Goal: Task Accomplishment & Management: Use online tool/utility

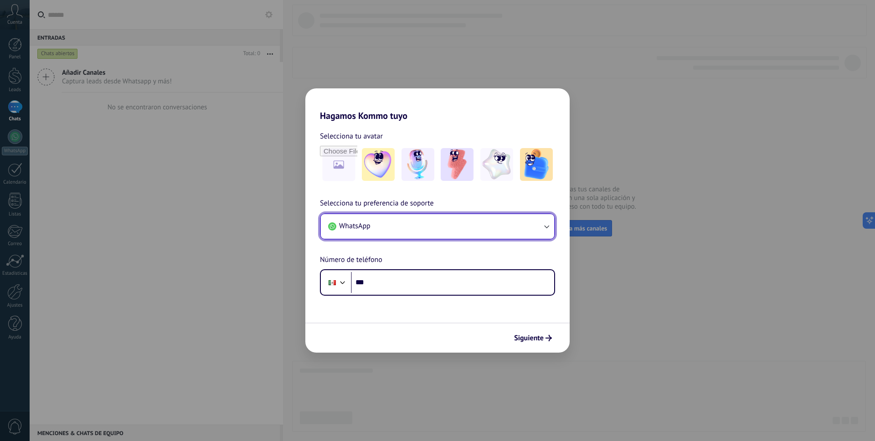
click at [403, 223] on button "WhatsApp" at bounding box center [437, 226] width 233 height 25
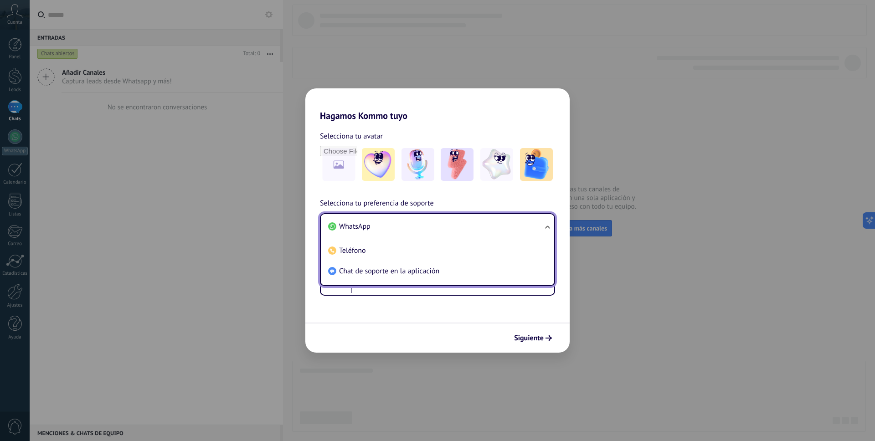
click at [403, 224] on li "WhatsApp" at bounding box center [435, 226] width 222 height 21
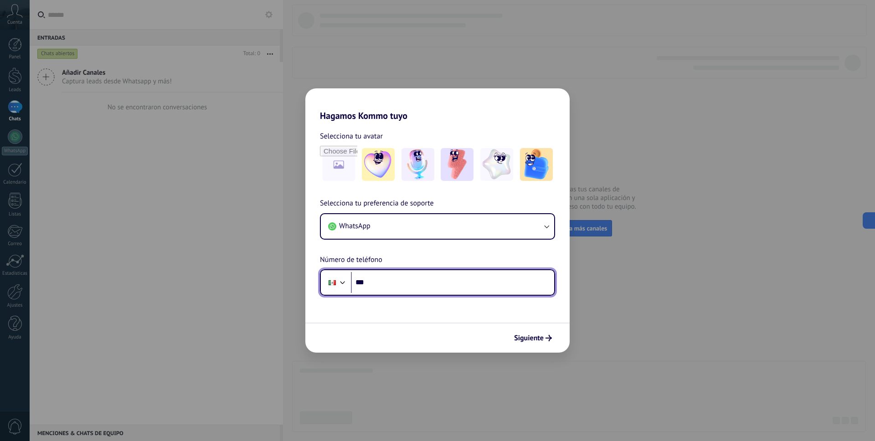
click at [413, 280] on input "***" at bounding box center [452, 282] width 203 height 21
type input "**********"
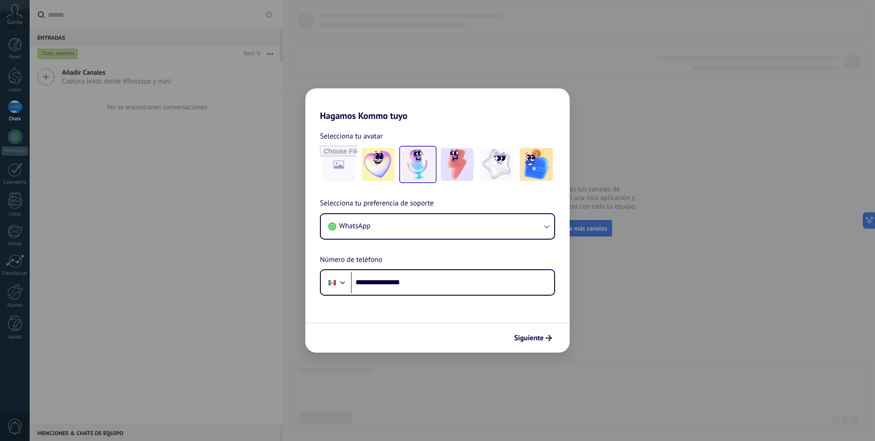
click at [420, 175] on img at bounding box center [417, 164] width 33 height 33
click at [531, 338] on span "Siguiente" at bounding box center [529, 338] width 30 height 6
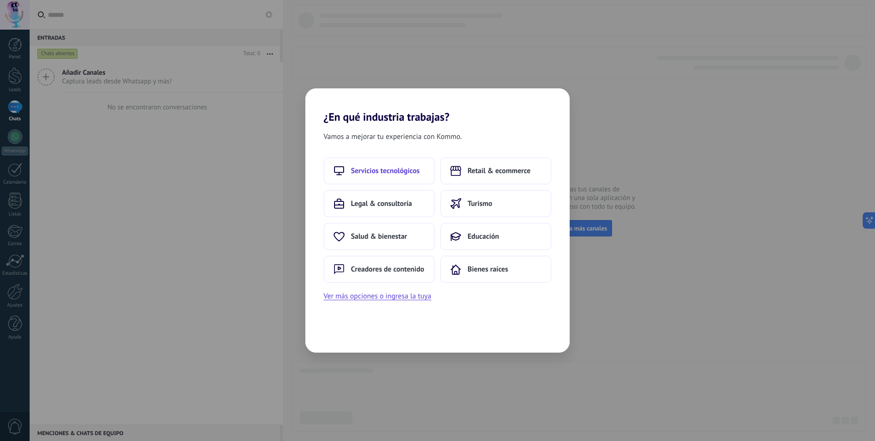
click at [410, 170] on span "Servicios tecnológicos" at bounding box center [385, 170] width 69 height 9
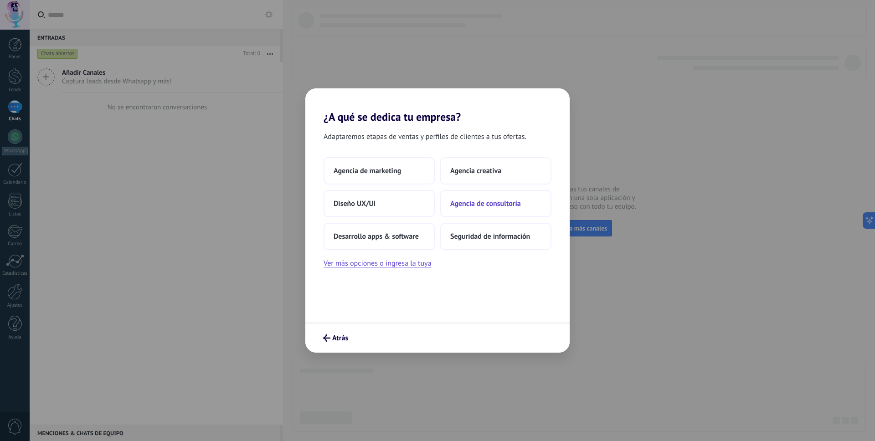
click at [479, 203] on span "Agencia de consultoría" at bounding box center [485, 203] width 71 height 9
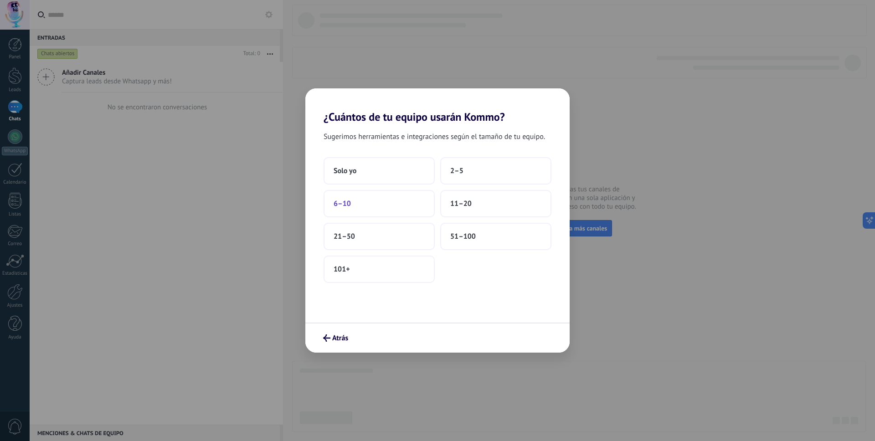
click at [370, 211] on button "6–10" at bounding box center [378, 203] width 111 height 27
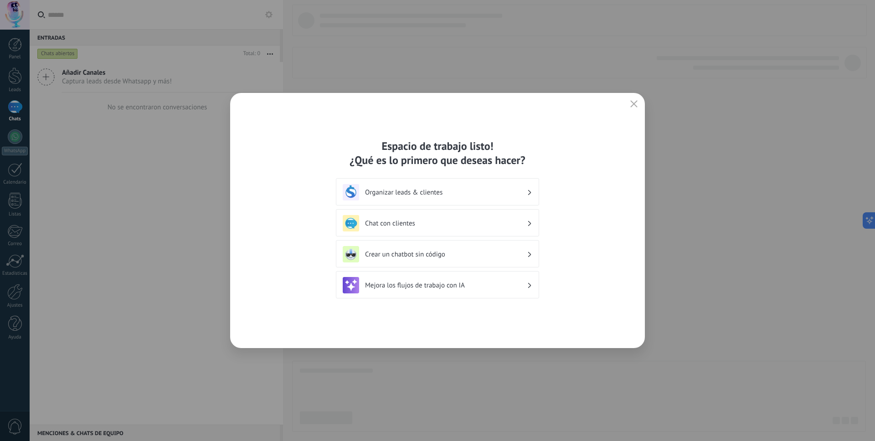
click at [425, 253] on h3 "Crear un chatbot sin código" at bounding box center [446, 254] width 162 height 9
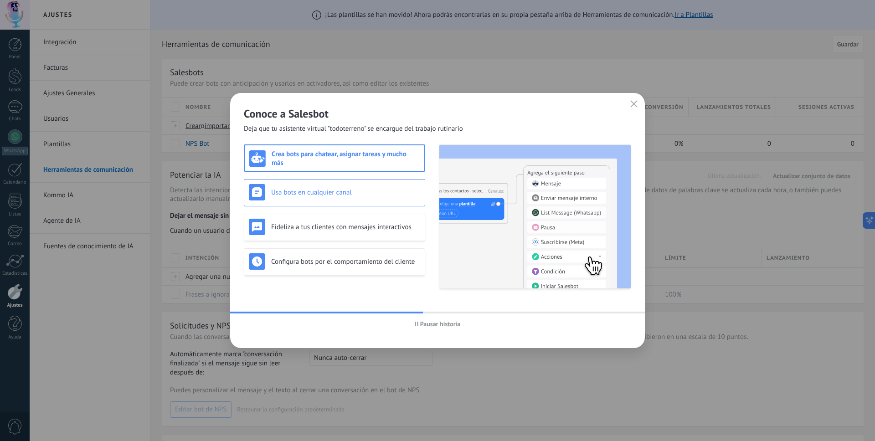
click at [368, 200] on div "Usa bots en cualquier canal" at bounding box center [334, 192] width 181 height 27
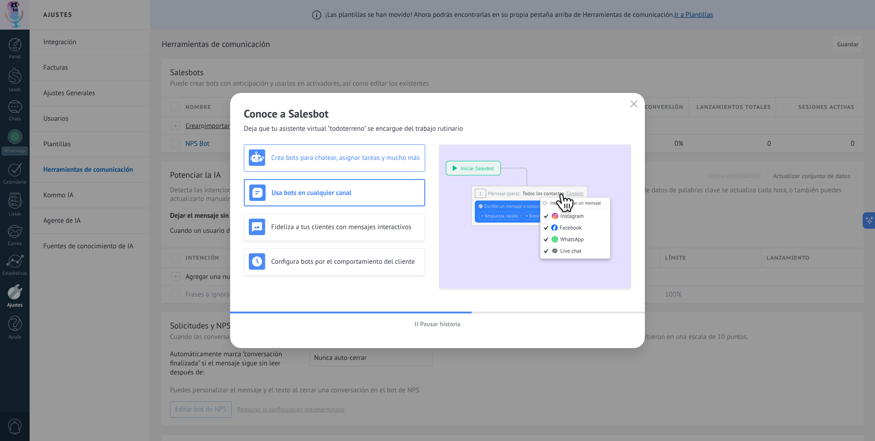
click at [315, 167] on div "Crea bots para chatear, asignar tareas y mucho más" at bounding box center [334, 157] width 181 height 27
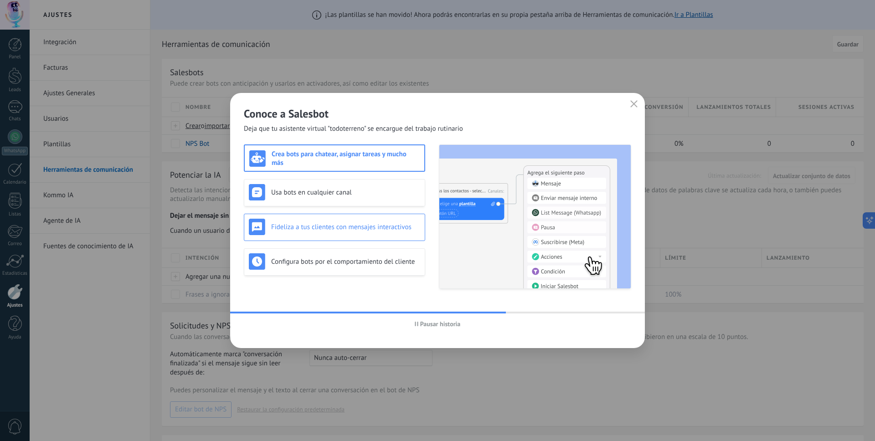
click at [344, 226] on h3 "Fideliza a tus clientes con mensajes interactivos" at bounding box center [345, 227] width 149 height 9
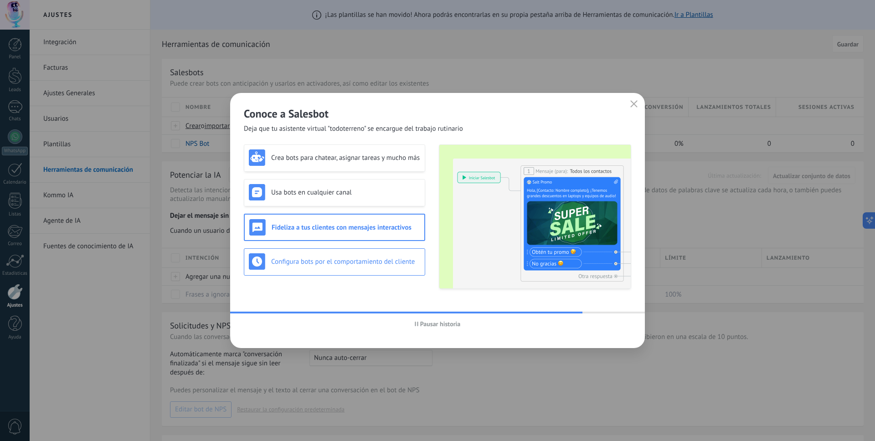
click at [356, 253] on div "Configura bots por el comportamiento del cliente" at bounding box center [334, 261] width 171 height 16
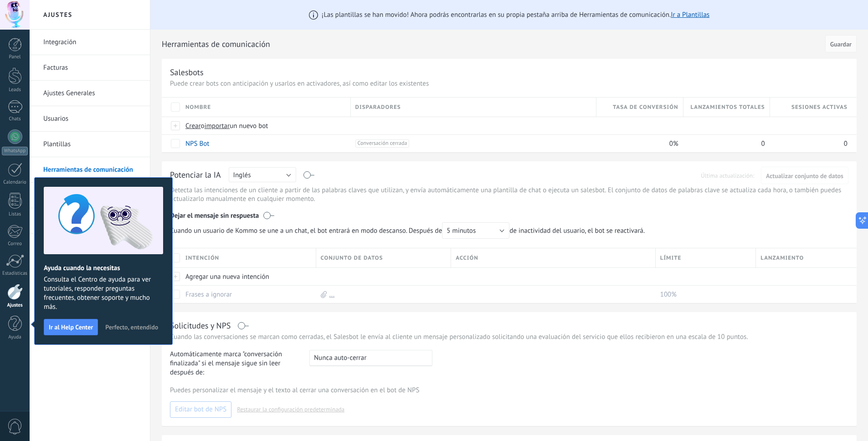
click at [136, 330] on span "Perfecto, entendido" at bounding box center [131, 327] width 53 height 6
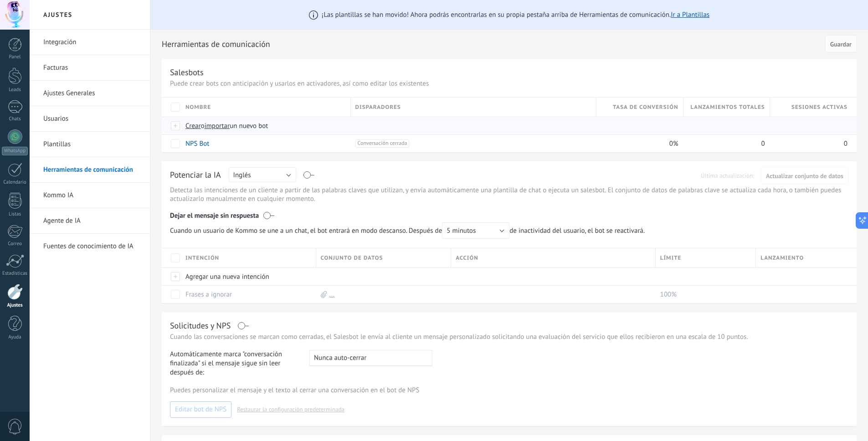
click at [192, 128] on span "Crear" at bounding box center [192, 126] width 15 height 9
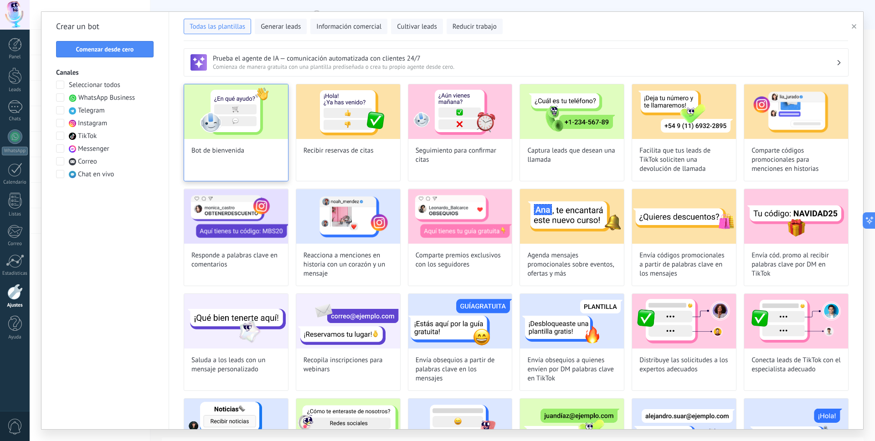
click at [204, 145] on div "Bot de bienvenida" at bounding box center [236, 132] width 105 height 97
type input "**********"
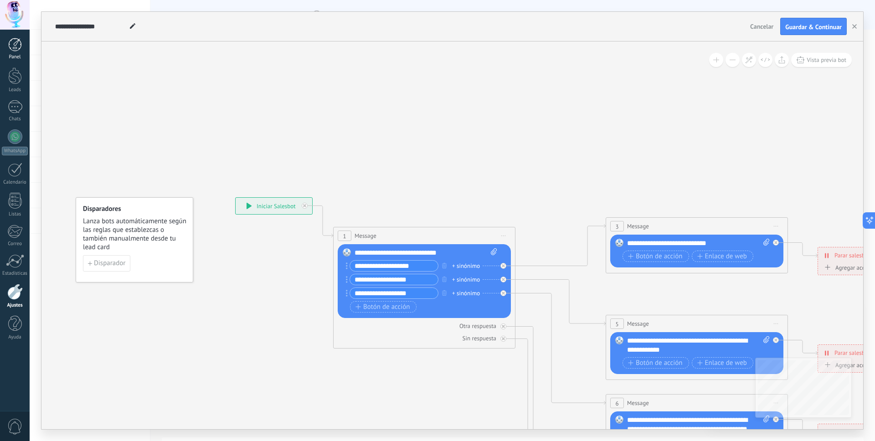
click at [14, 46] on div at bounding box center [15, 45] width 14 height 14
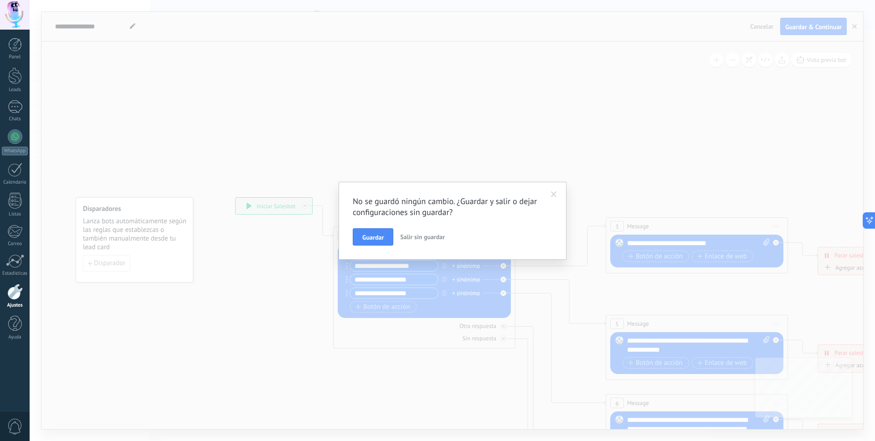
click at [426, 238] on span "Salir sin guardar" at bounding box center [422, 237] width 45 height 8
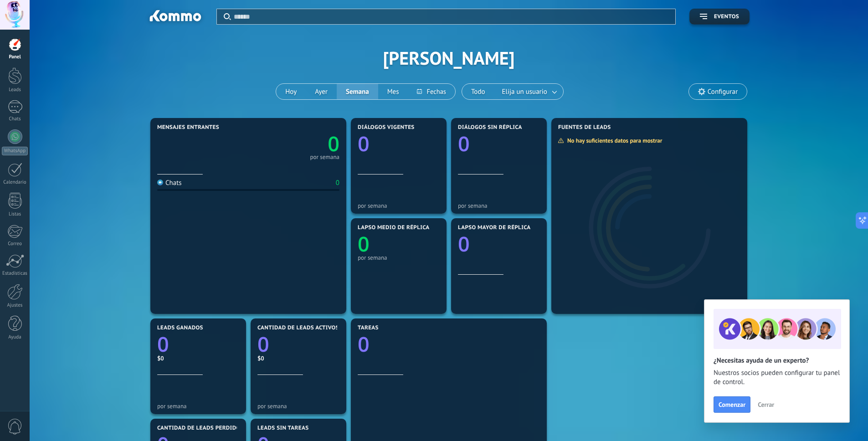
click at [767, 404] on span "Cerrar" at bounding box center [766, 404] width 16 height 6
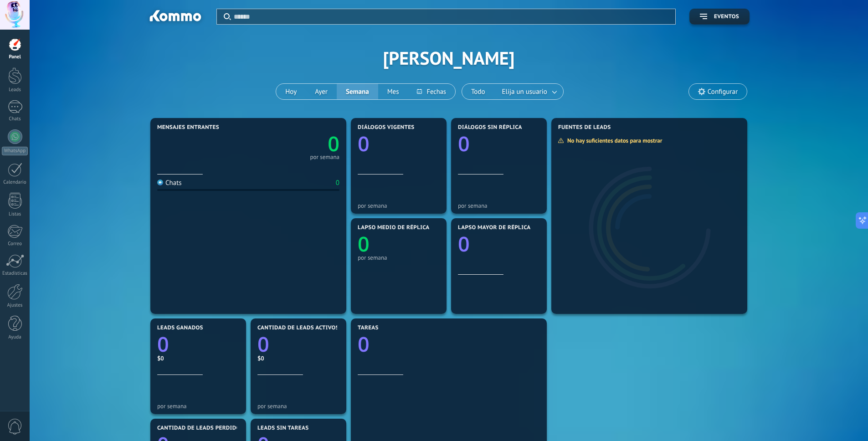
click at [582, 12] on input "text" at bounding box center [452, 17] width 436 height 10
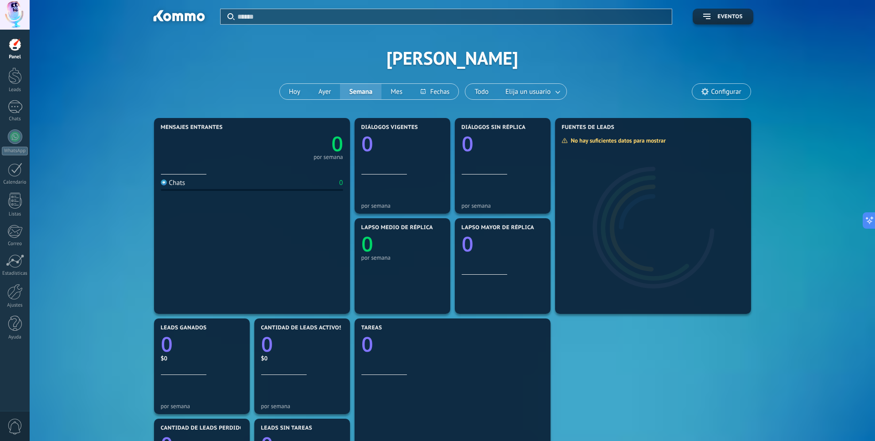
click at [704, 86] on div at bounding box center [437, 220] width 875 height 441
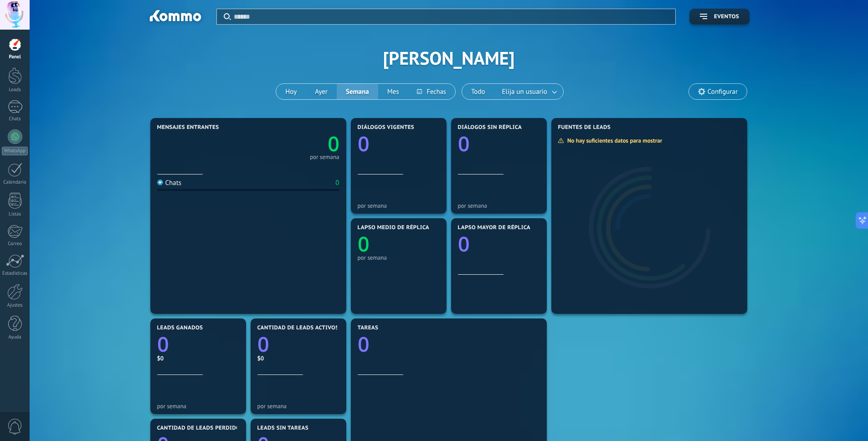
click at [705, 87] on span "Configurar" at bounding box center [718, 91] width 58 height 15
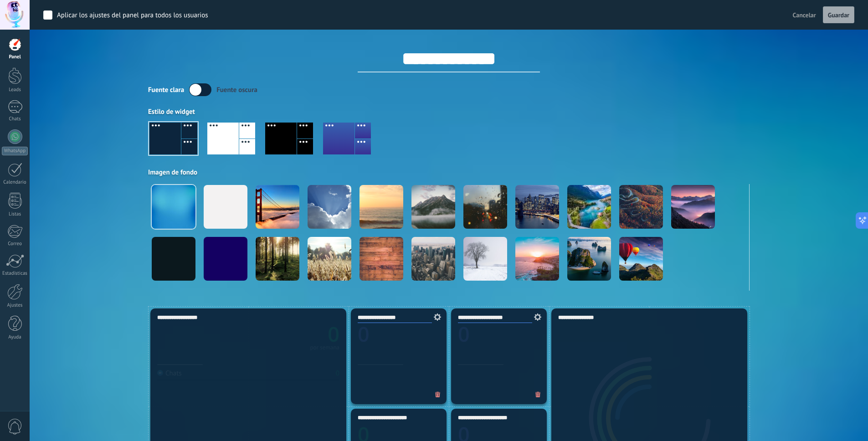
click at [684, 72] on div "**********" at bounding box center [448, 51] width 601 height 43
click at [216, 139] on div at bounding box center [222, 139] width 31 height 32
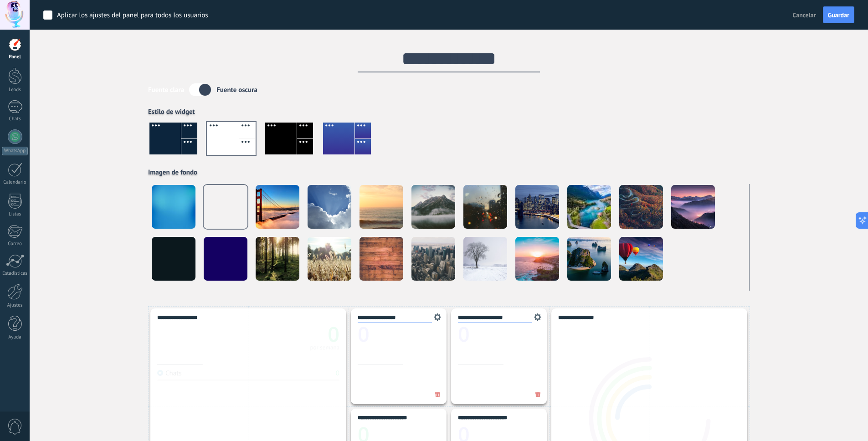
click at [272, 143] on div at bounding box center [280, 139] width 31 height 32
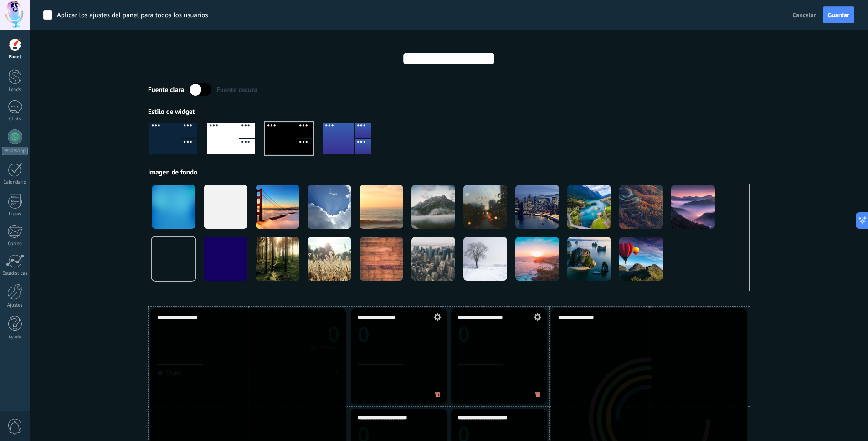
click at [346, 141] on div at bounding box center [338, 139] width 31 height 32
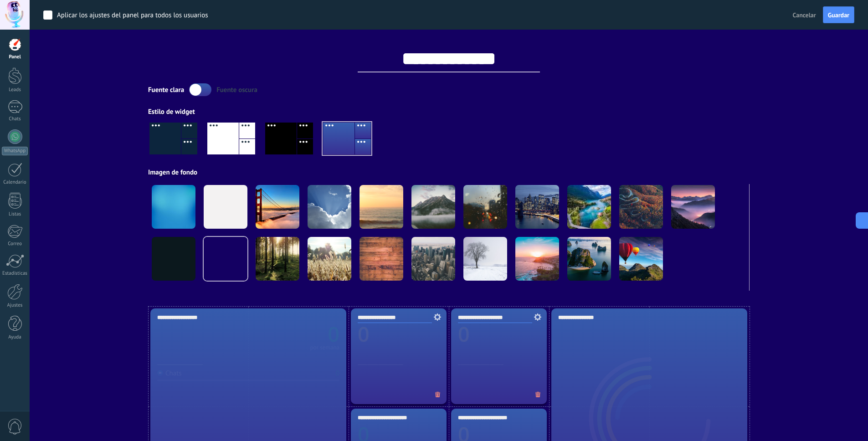
click at [181, 141] on div at bounding box center [189, 147] width 16 height 16
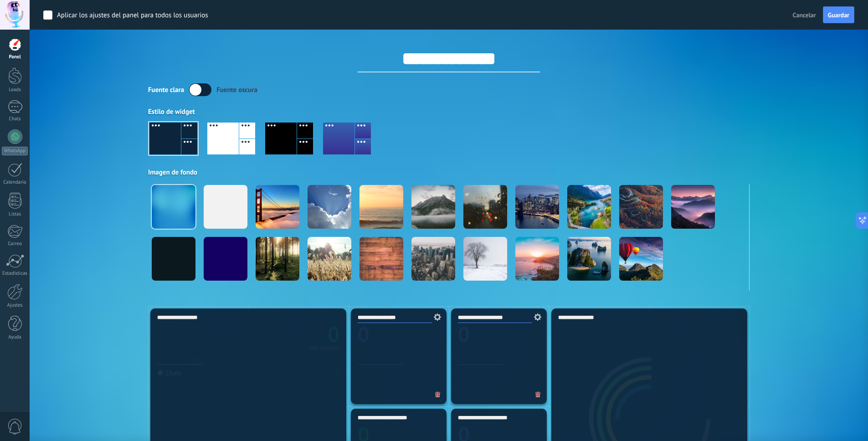
click at [200, 89] on label at bounding box center [200, 89] width 22 height 13
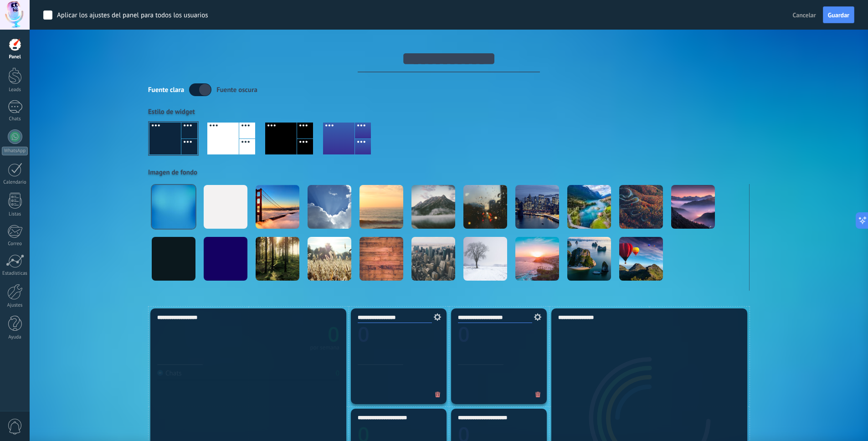
click at [200, 89] on label at bounding box center [200, 89] width 22 height 13
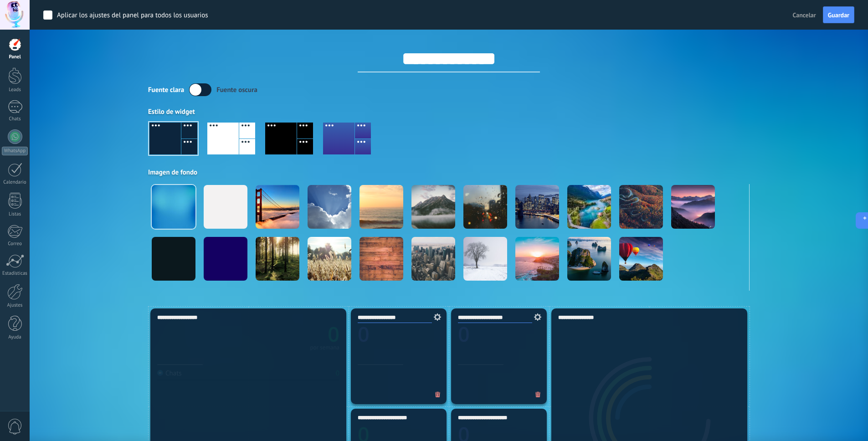
click at [299, 139] on div at bounding box center [305, 147] width 16 height 16
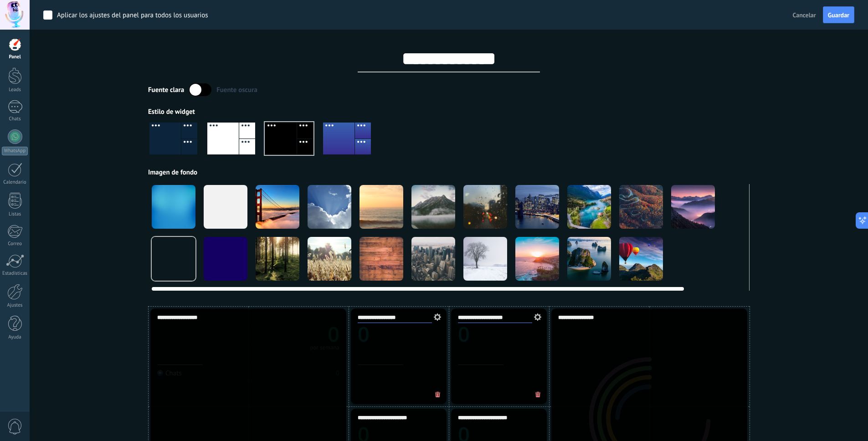
click at [152, 215] on div at bounding box center [174, 207] width 44 height 44
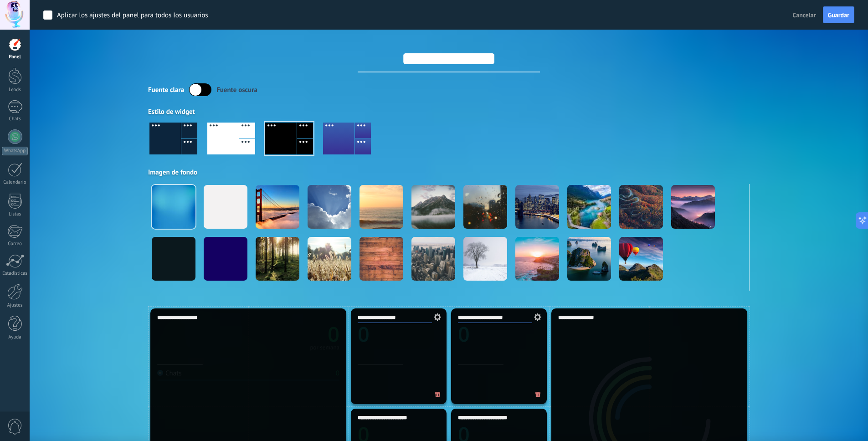
click at [219, 144] on div at bounding box center [222, 139] width 31 height 32
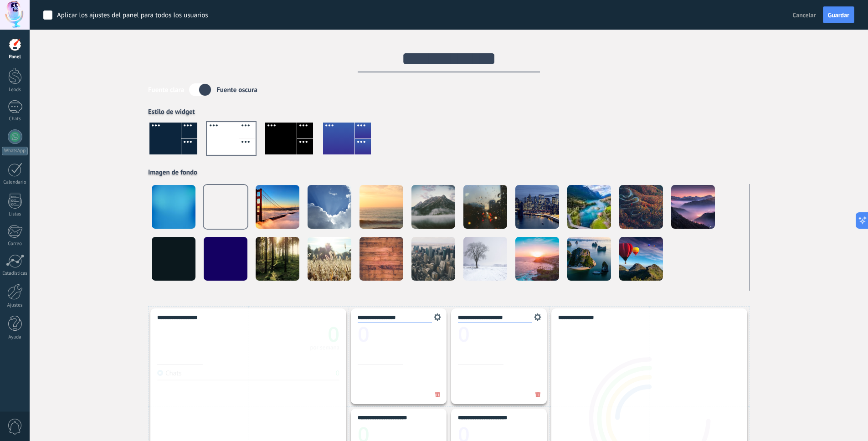
click at [174, 127] on div at bounding box center [164, 139] width 31 height 32
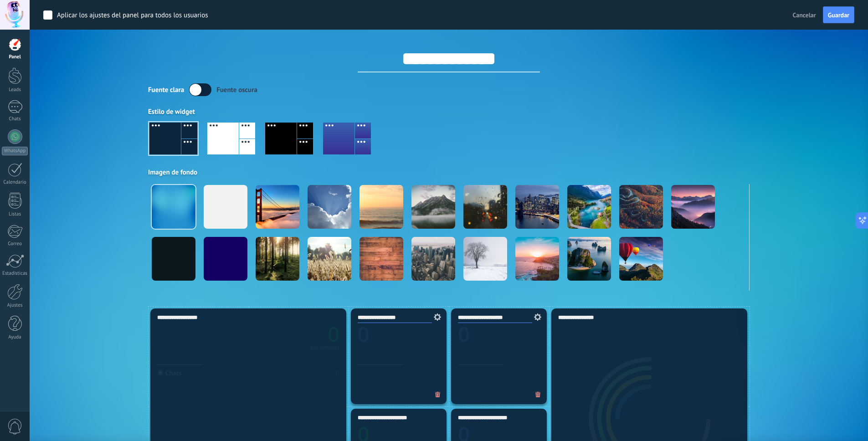
click at [270, 151] on div at bounding box center [280, 139] width 31 height 32
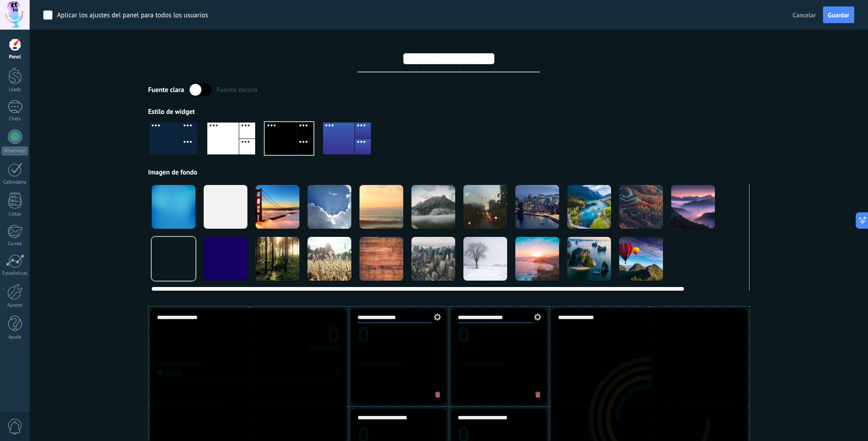
click at [187, 192] on div at bounding box center [174, 207] width 44 height 44
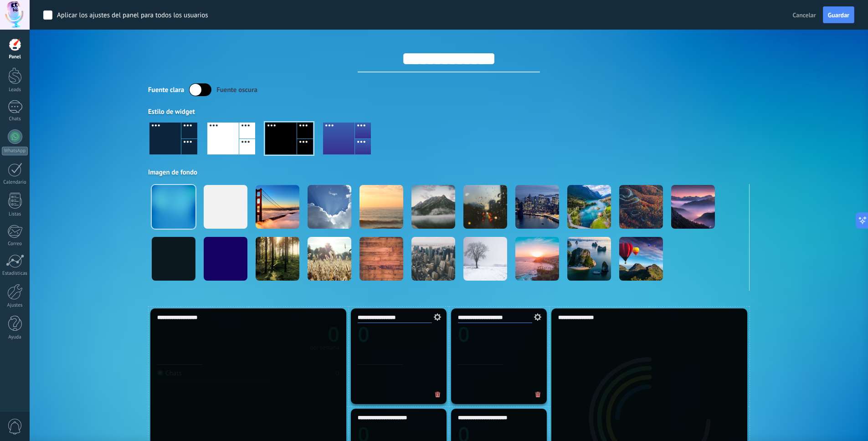
click at [344, 141] on div at bounding box center [338, 139] width 31 height 32
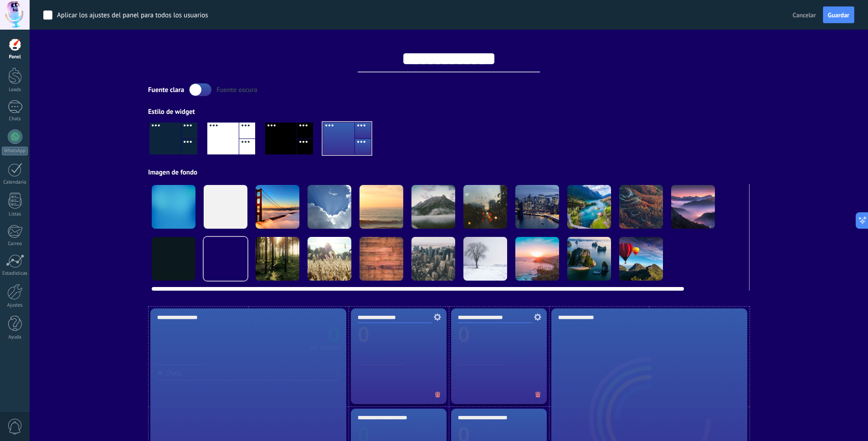
click at [183, 209] on div at bounding box center [174, 207] width 44 height 44
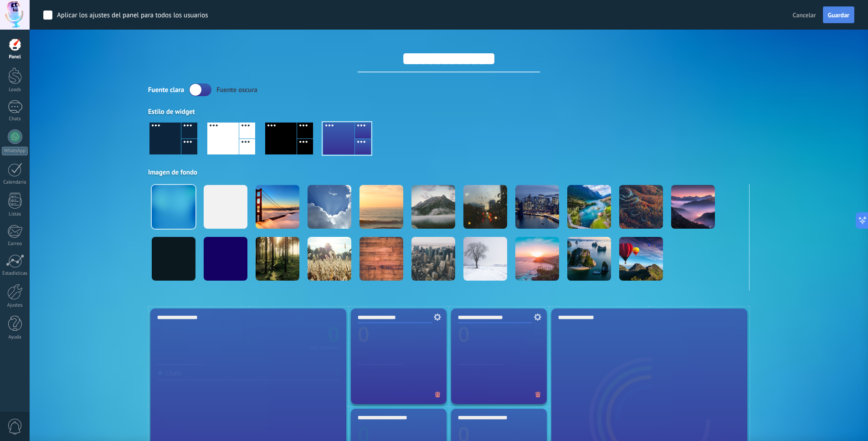
click at [842, 18] on span "Guardar" at bounding box center [838, 15] width 21 height 6
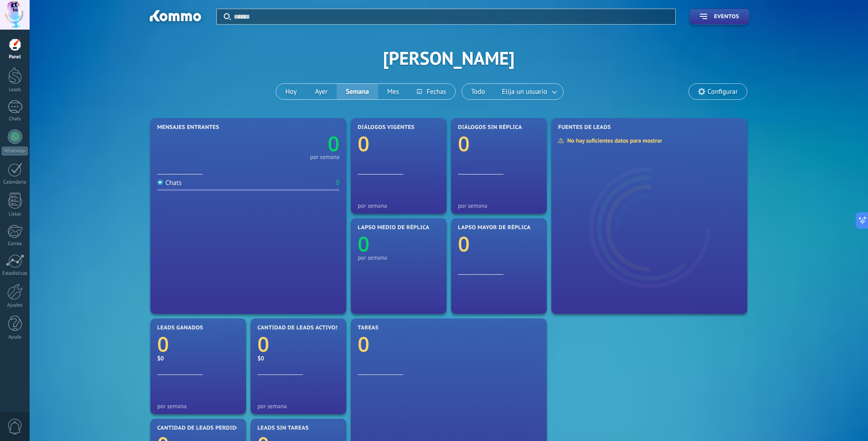
click at [15, 46] on div at bounding box center [15, 45] width 14 height 14
click at [728, 88] on span "Configurar" at bounding box center [723, 92] width 30 height 8
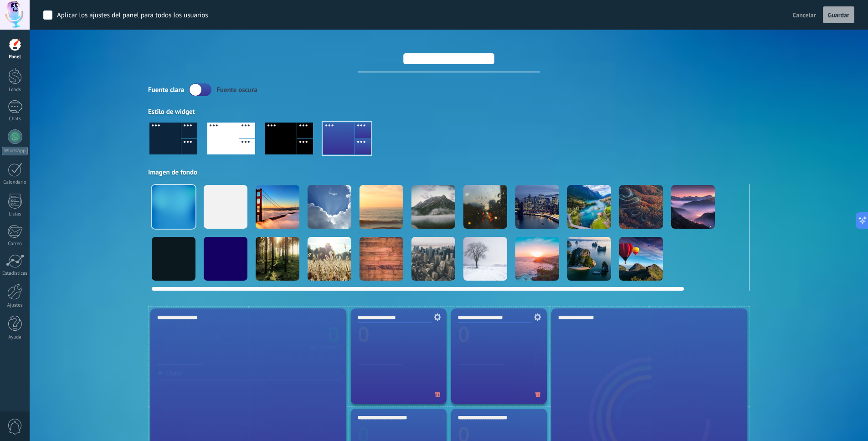
drag, startPoint x: 462, startPoint y: 292, endPoint x: 468, endPoint y: 289, distance: 7.1
drag, startPoint x: 471, startPoint y: 287, endPoint x: 551, endPoint y: 286, distance: 80.2
click at [551, 286] on div at bounding box center [449, 286] width 594 height 7
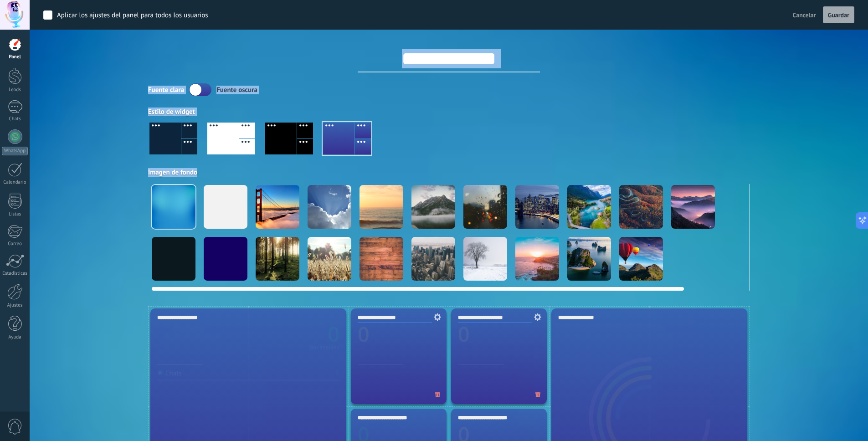
drag, startPoint x: 556, startPoint y: 291, endPoint x: 564, endPoint y: 288, distance: 8.8
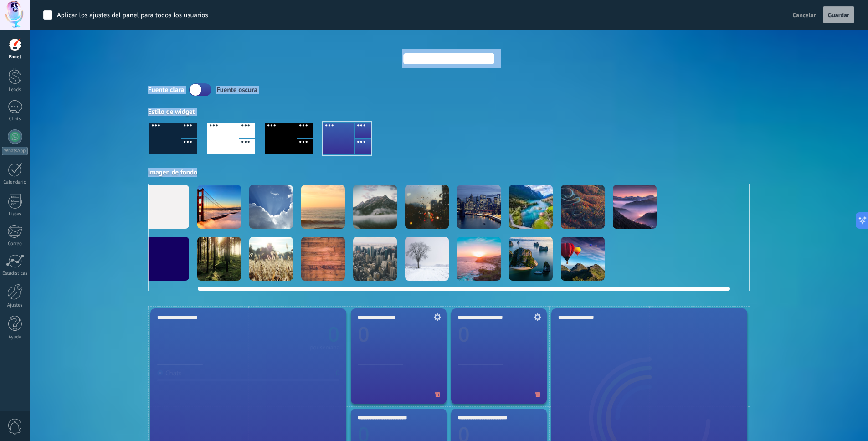
scroll to position [0, 70]
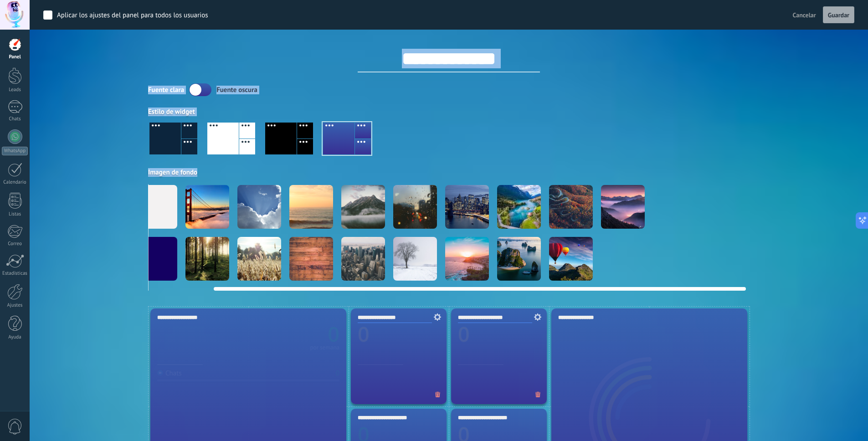
drag, startPoint x: 564, startPoint y: 288, endPoint x: 687, endPoint y: 287, distance: 123.0
click at [687, 287] on div at bounding box center [480, 289] width 532 height 4
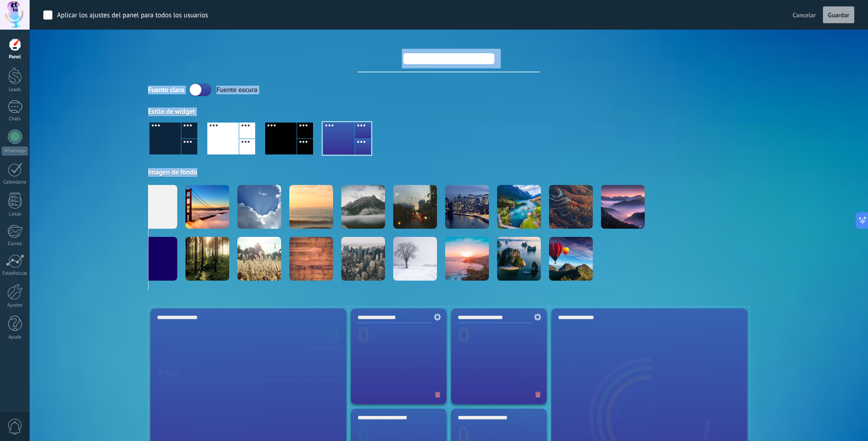
click at [807, 14] on span "Cancelar" at bounding box center [804, 15] width 23 height 8
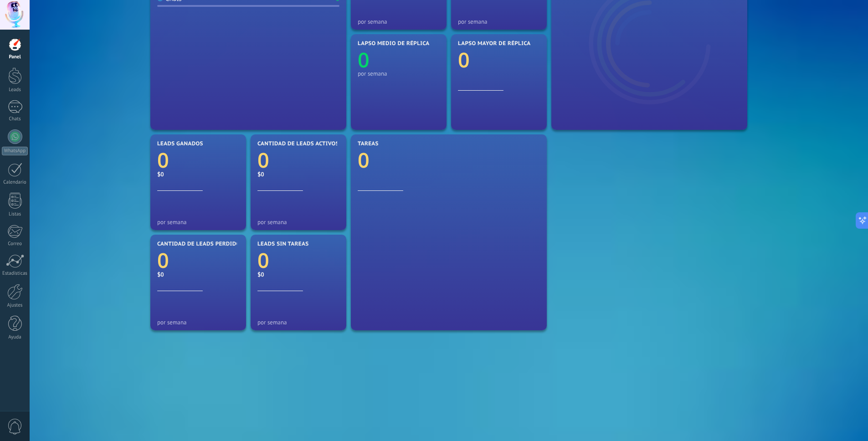
scroll to position [0, 0]
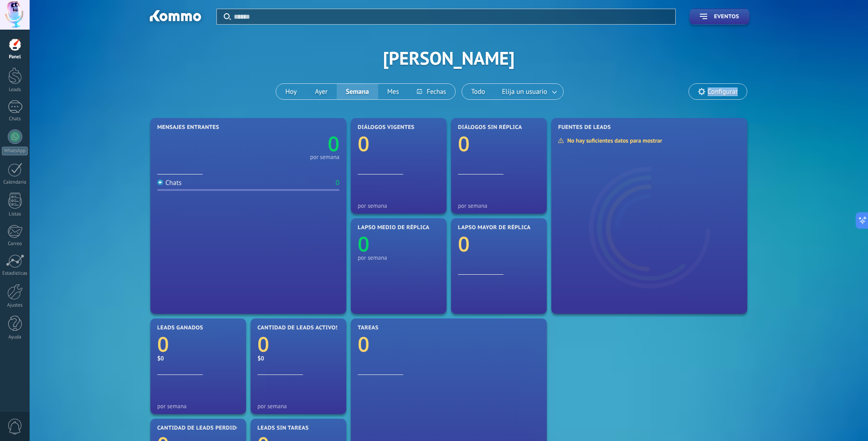
click at [24, 15] on div at bounding box center [15, 15] width 30 height 30
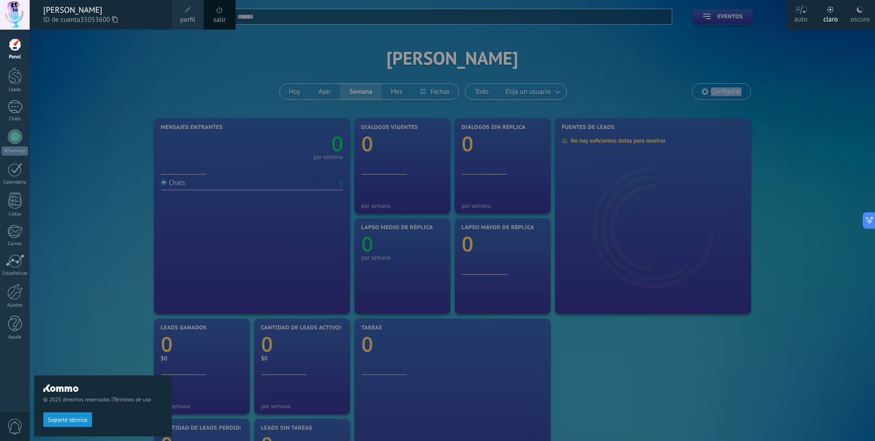
click at [219, 18] on link "salir" at bounding box center [219, 20] width 12 height 10
